Goal: Connect with others: Connect with other users

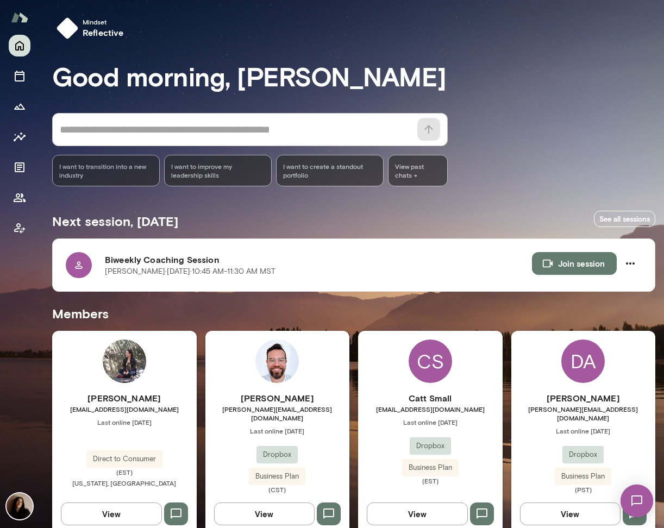
scroll to position [218, 0]
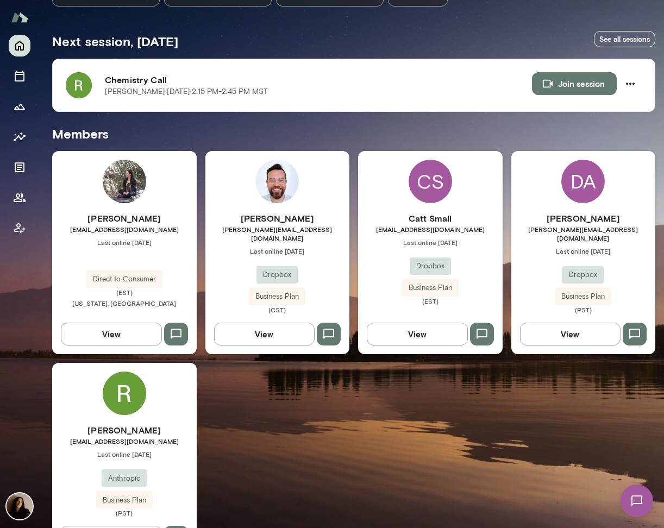
scroll to position [178, 0]
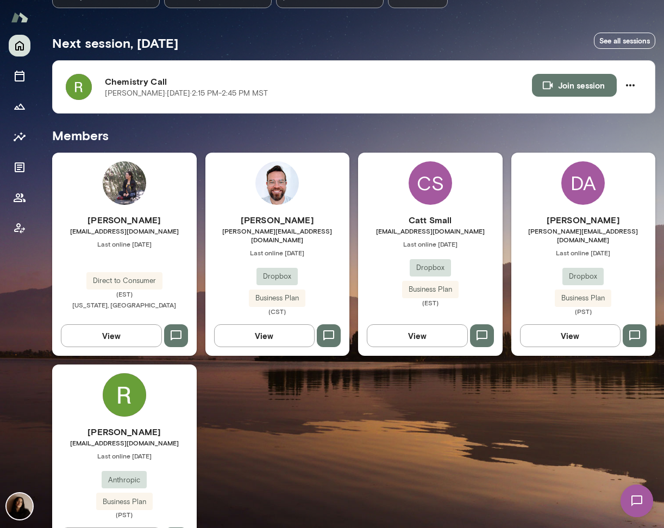
click at [135, 374] on img at bounding box center [124, 394] width 43 height 43
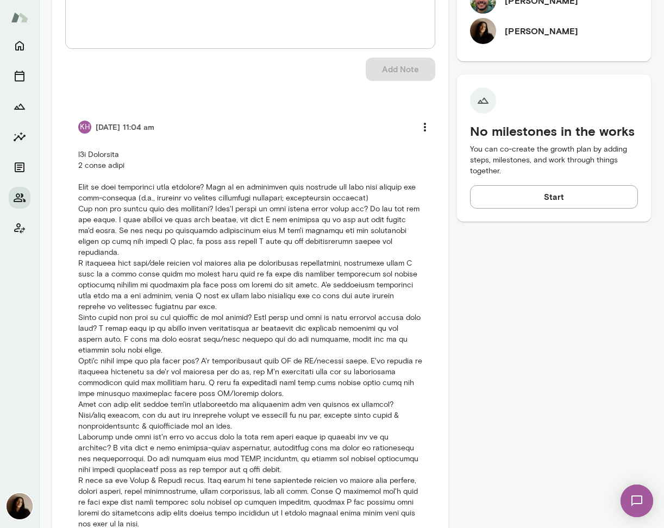
scroll to position [423, 0]
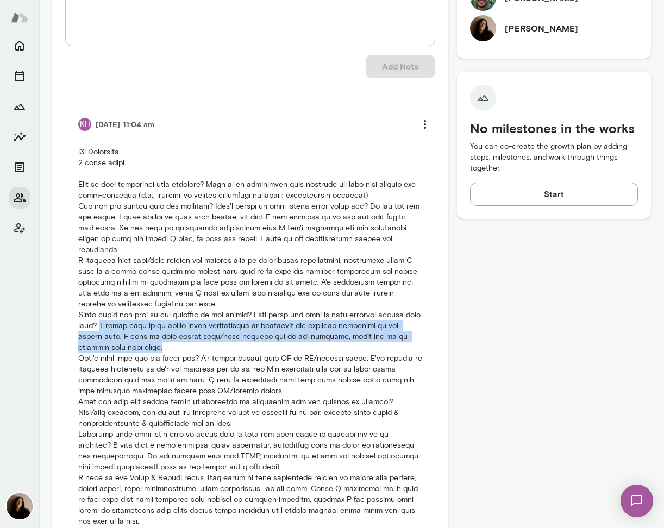
drag, startPoint x: 113, startPoint y: 326, endPoint x: 149, endPoint y: 344, distance: 40.1
click at [149, 344] on p at bounding box center [250, 342] width 344 height 391
copy p "I would like to be better about capitalizing on resources and aligning influenc…"
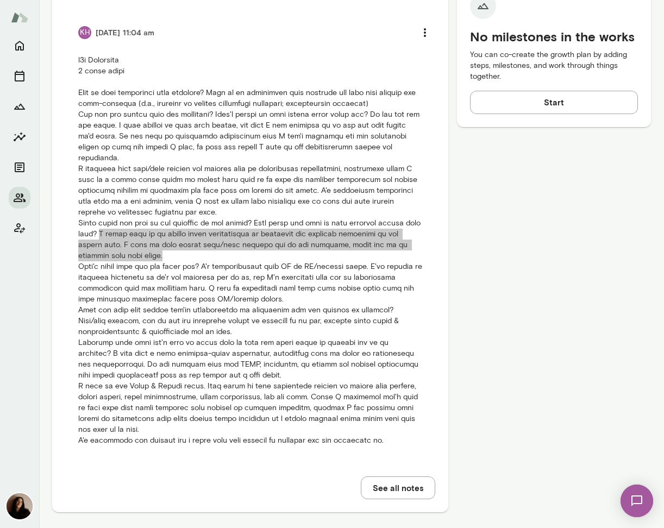
scroll to position [523, 0]
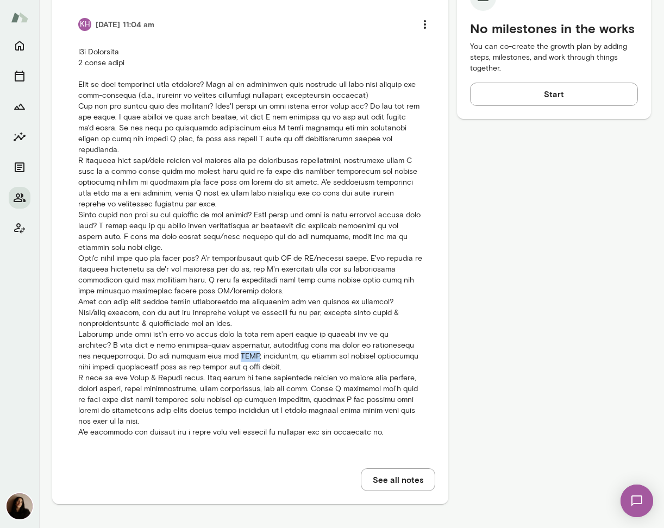
drag, startPoint x: 207, startPoint y: 355, endPoint x: 226, endPoint y: 355, distance: 18.5
click at [226, 355] on p at bounding box center [250, 242] width 344 height 391
copy p "MBTI"
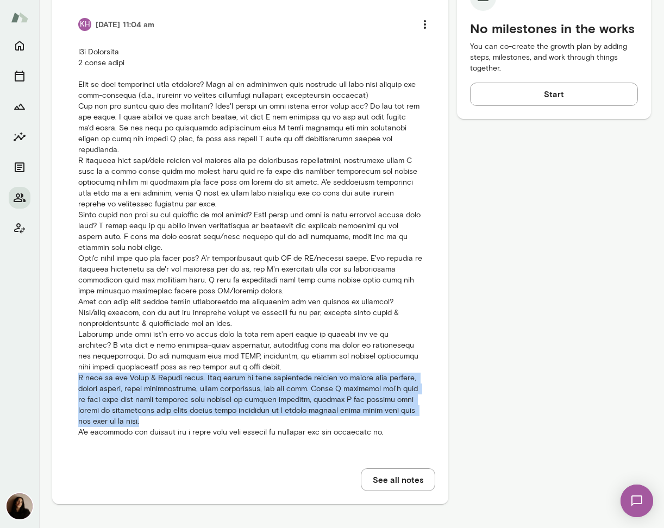
drag, startPoint x: 127, startPoint y: 418, endPoint x: 72, endPoint y: 379, distance: 67.3
click at [72, 379] on li "KH [DATE] 11:04 am" at bounding box center [250, 225] width 370 height 451
copy p "I work in the Trust & Safety space. This means my work frequently touches on to…"
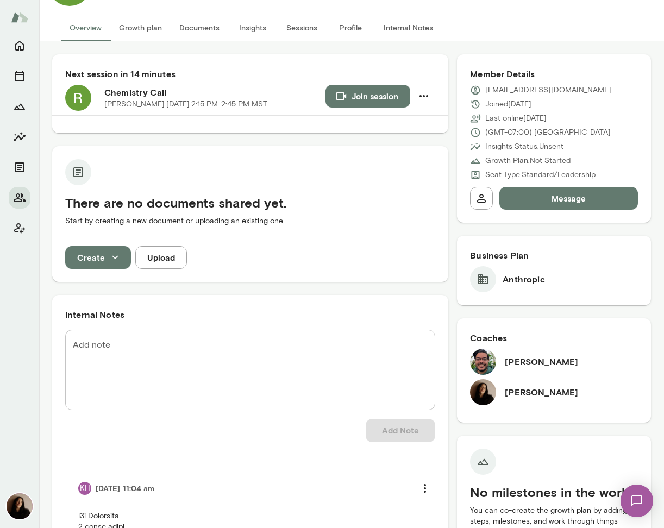
scroll to position [67, 0]
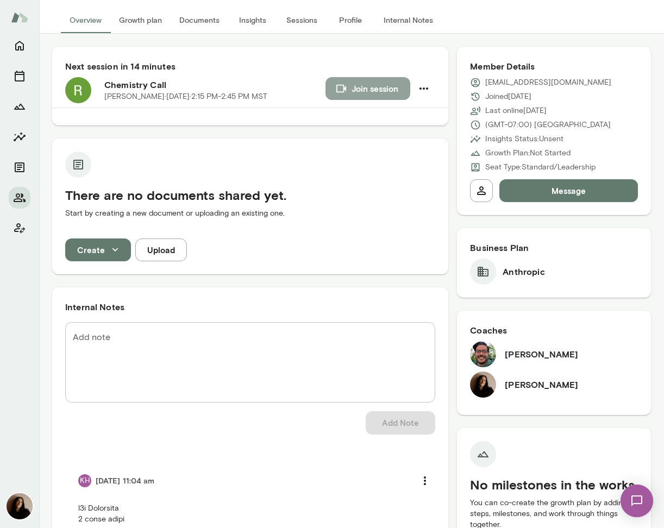
click at [349, 86] on button "Join session" at bounding box center [367, 88] width 85 height 23
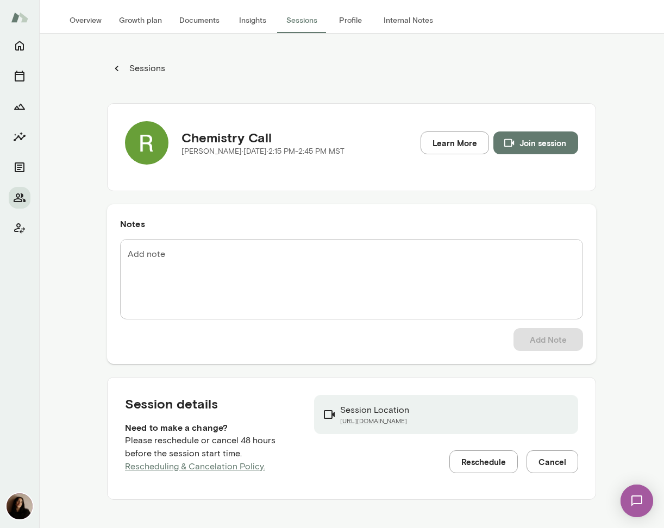
click at [127, 70] on p "Sessions" at bounding box center [146, 68] width 38 height 13
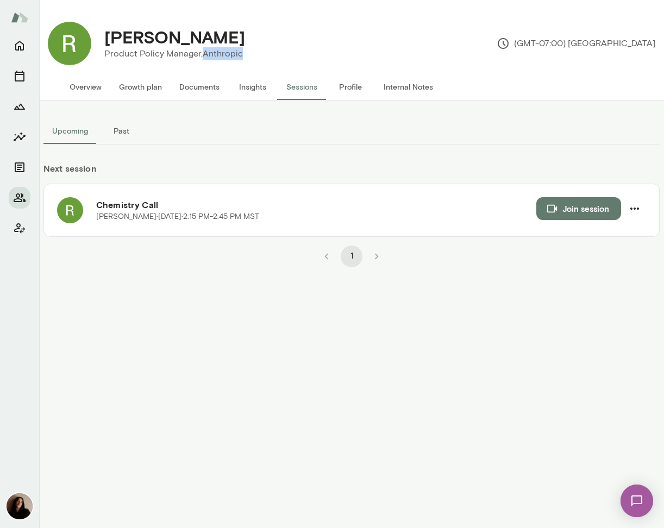
drag, startPoint x: 243, startPoint y: 57, endPoint x: 203, endPoint y: 54, distance: 39.7
click at [203, 54] on div "[PERSON_NAME] Product Policy Manager, Anthropic" at bounding box center [174, 44] width 167 height 34
copy p "Anthropic"
